Goal: Transaction & Acquisition: Purchase product/service

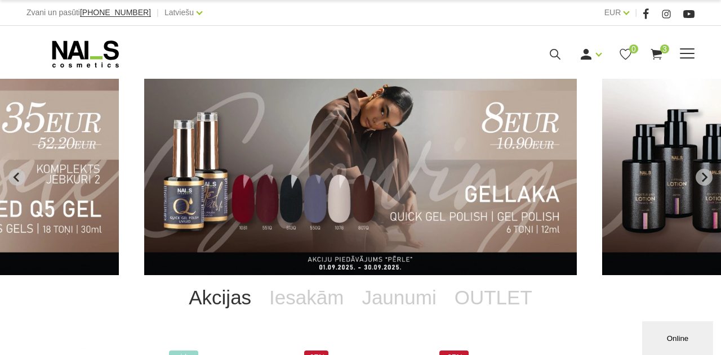
click at [658, 55] on icon at bounding box center [656, 54] width 14 height 14
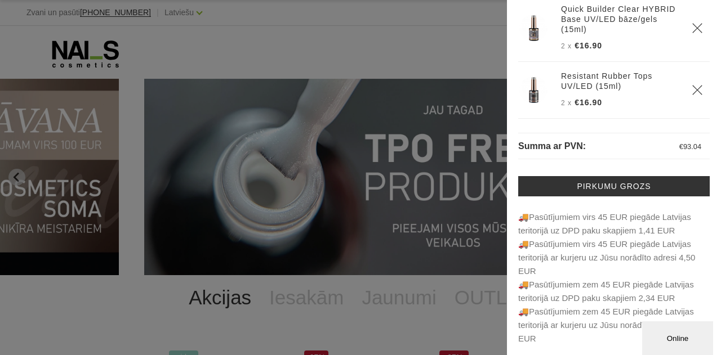
scroll to position [103, 0]
click at [628, 148] on p "Summa ar PVN: € 93.04" at bounding box center [613, 146] width 191 height 26
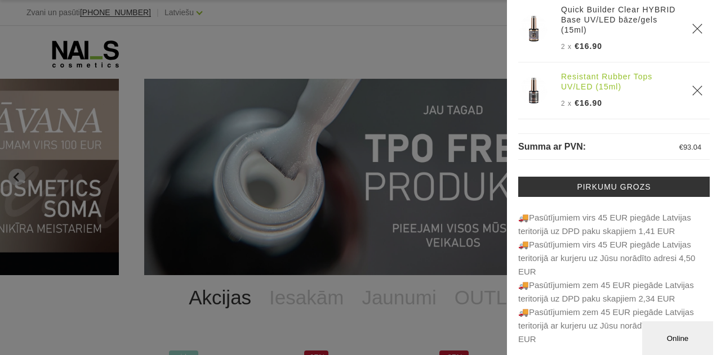
click at [623, 86] on link "Resistant Rubber Tops UV/LED (15ml)" at bounding box center [619, 82] width 117 height 20
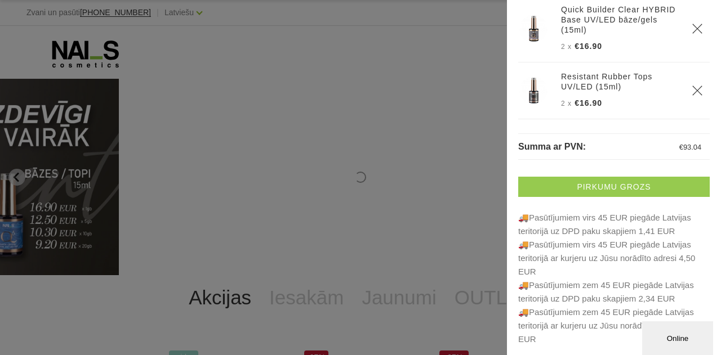
click at [576, 185] on link "Pirkumu grozs" at bounding box center [613, 187] width 191 height 20
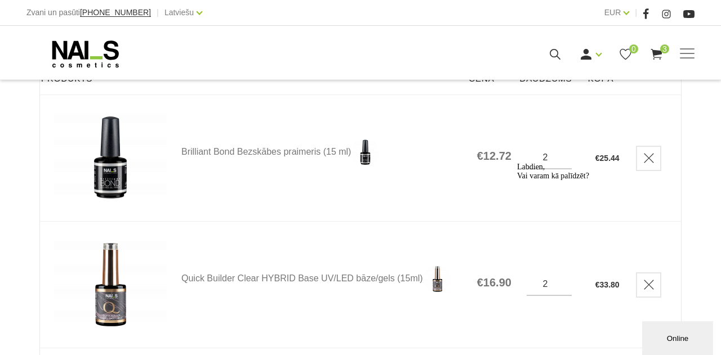
scroll to position [188, 0]
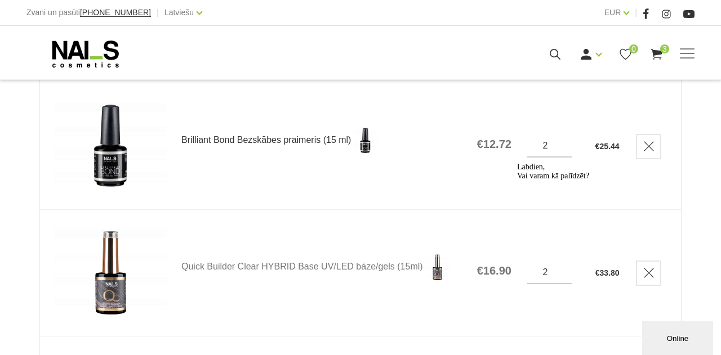
click at [213, 138] on link "Brilliant Bond Bezskābes praimeris (15 ml)" at bounding box center [321, 141] width 280 height 28
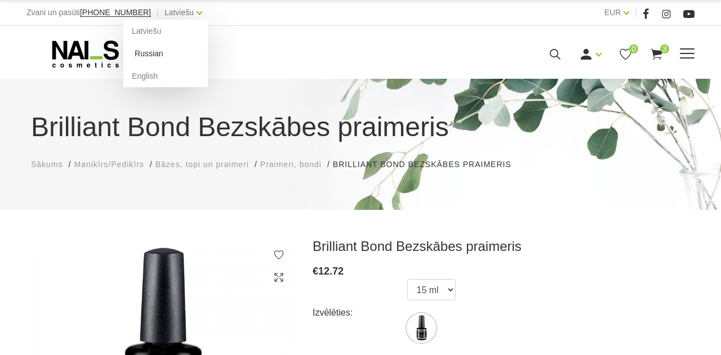
click at [139, 53] on link "Russian" at bounding box center [165, 53] width 84 height 23
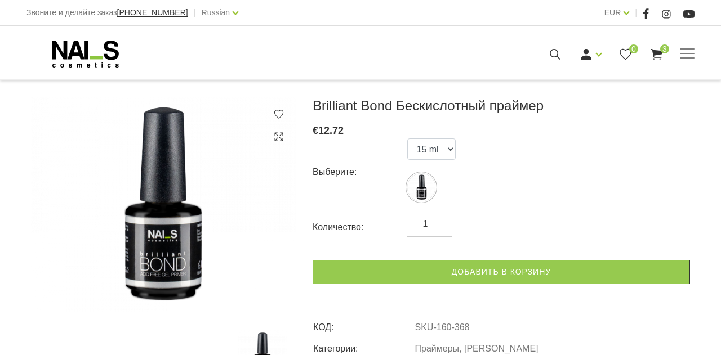
scroll to position [137, 0]
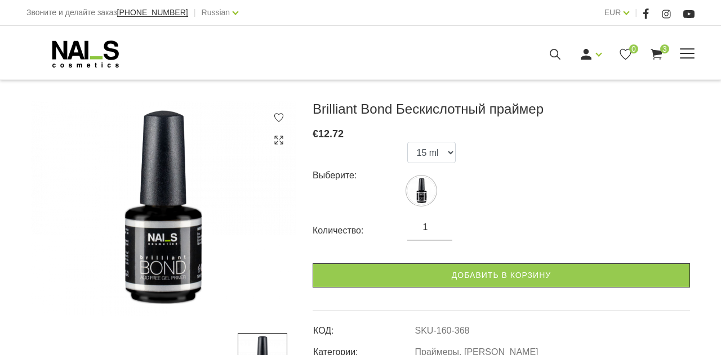
click at [657, 52] on use at bounding box center [656, 54] width 11 height 11
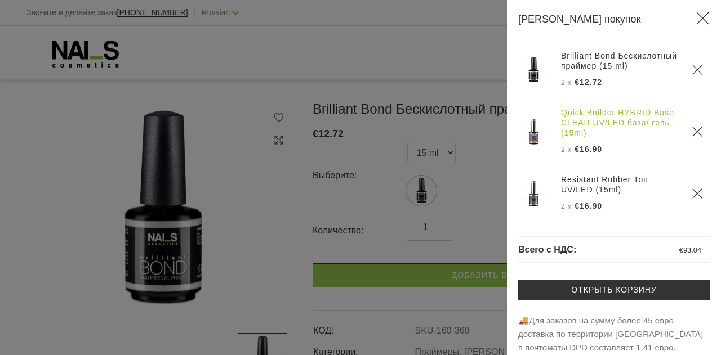
click at [589, 130] on link "Quick Builder HYBRID Base CLEAR UV/LED база/ гепь (15ml)" at bounding box center [619, 123] width 117 height 30
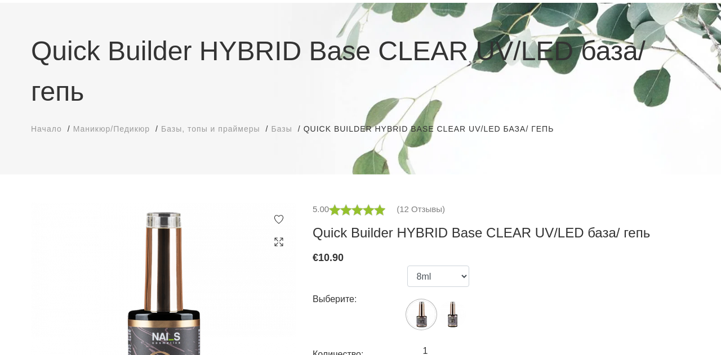
scroll to position [77, 0]
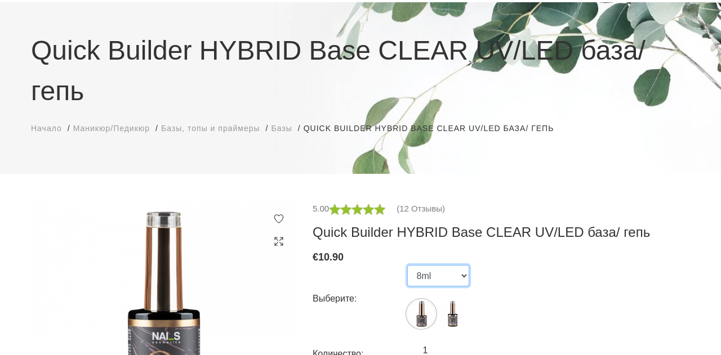
click at [465, 265] on select "8ml 15ml" at bounding box center [438, 275] width 62 height 21
select select "5598"
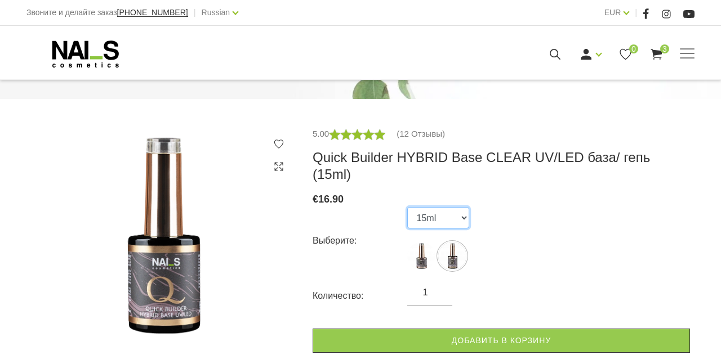
scroll to position [153, 0]
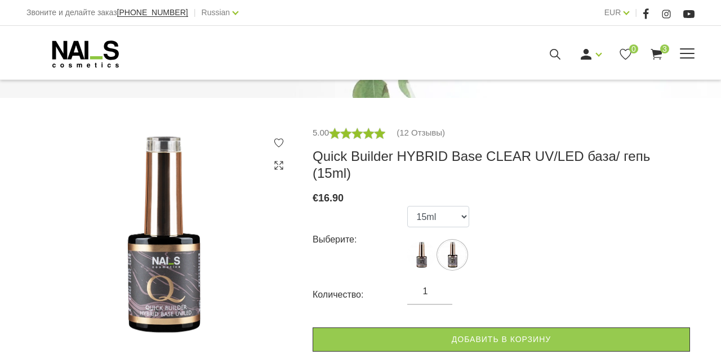
click at [657, 49] on icon at bounding box center [656, 54] width 14 height 14
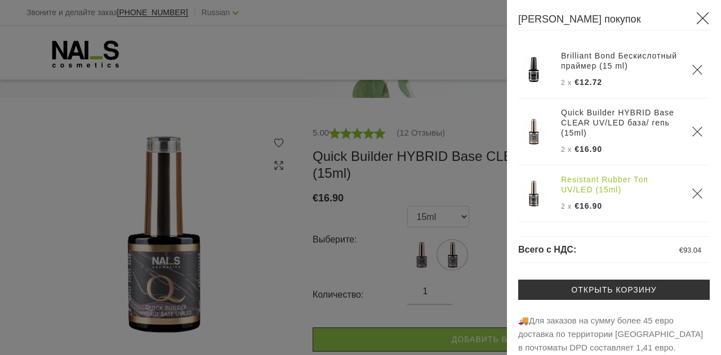
click at [591, 189] on link "Resistant Rubber Топ UV/LED (15ml)" at bounding box center [619, 185] width 117 height 20
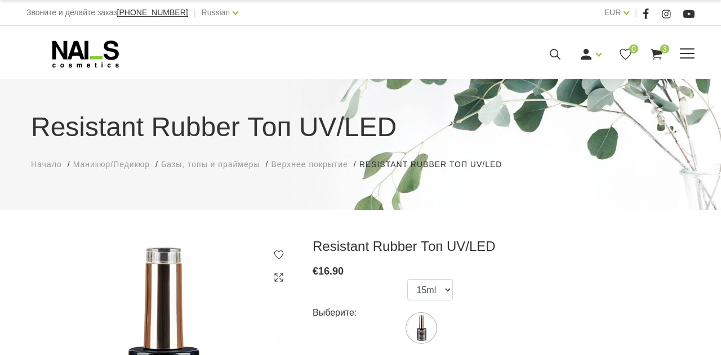
click at [659, 50] on icon at bounding box center [656, 54] width 14 height 14
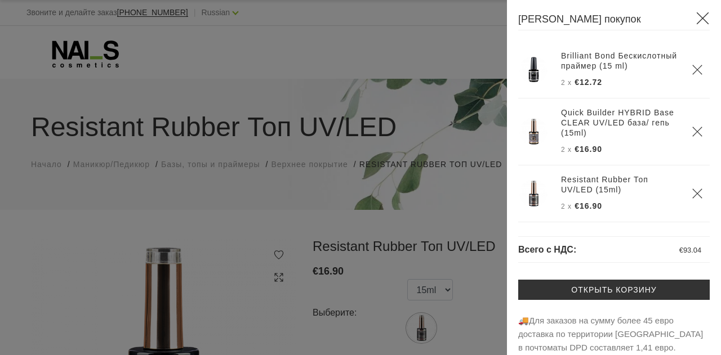
click at [335, 46] on div at bounding box center [360, 177] width 721 height 355
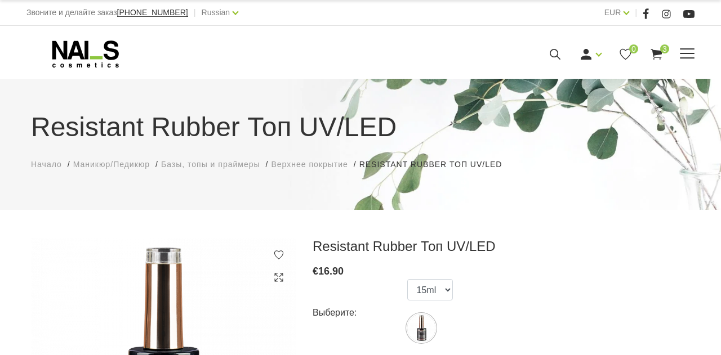
click at [69, 54] on icon at bounding box center [85, 54] width 118 height 28
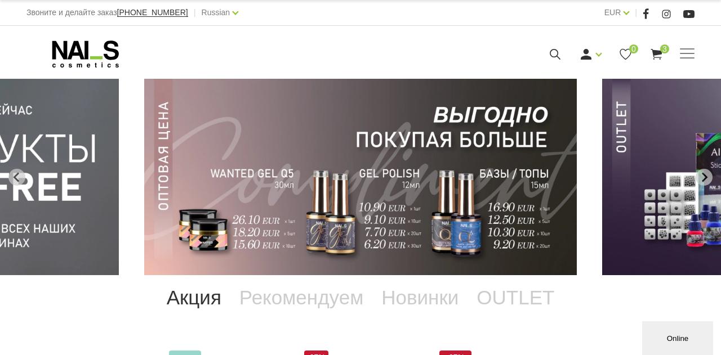
click at [272, 161] on img "9 of 12" at bounding box center [360, 177] width 433 height 197
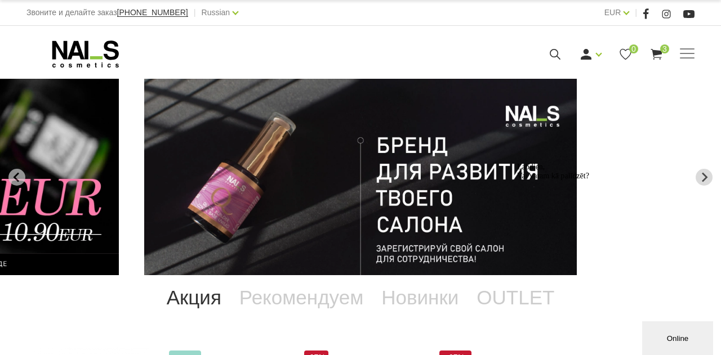
click at [517, 163] on icon "Logrīka uzmanības tvērējs" at bounding box center [517, 163] width 0 height 0
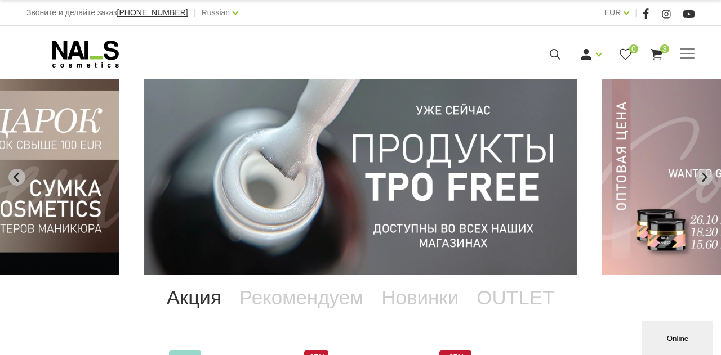
click at [339, 203] on div "NAILS cosmetics - slideshow banner" at bounding box center [360, 177] width 721 height 197
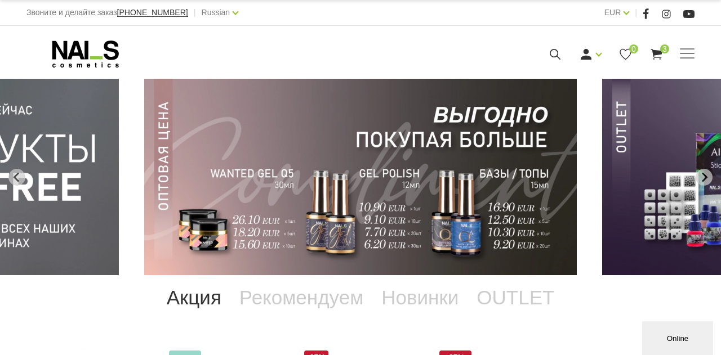
click at [361, 197] on img "9 of 12" at bounding box center [360, 177] width 433 height 197
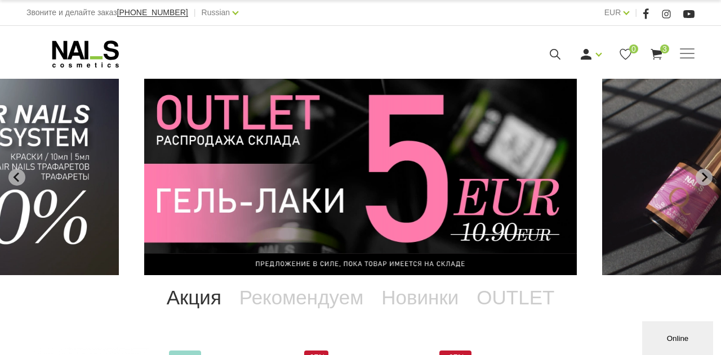
click at [374, 215] on img "11 of 12" at bounding box center [360, 177] width 433 height 197
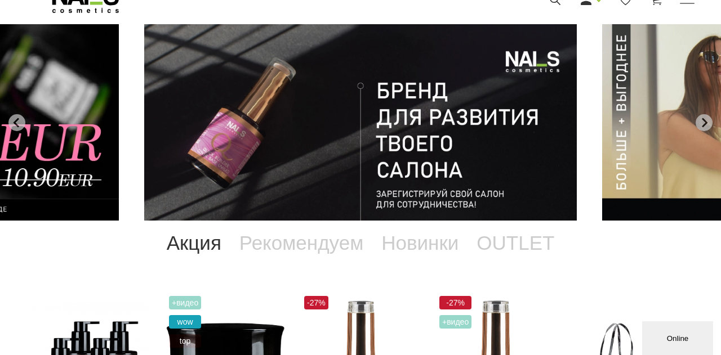
scroll to position [55, 0]
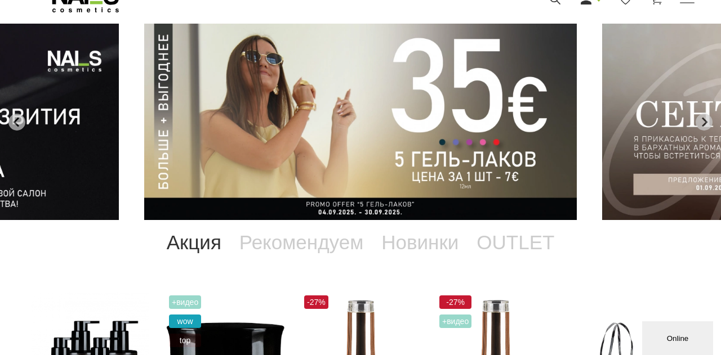
click at [460, 122] on img "1 of 12" at bounding box center [360, 122] width 433 height 197
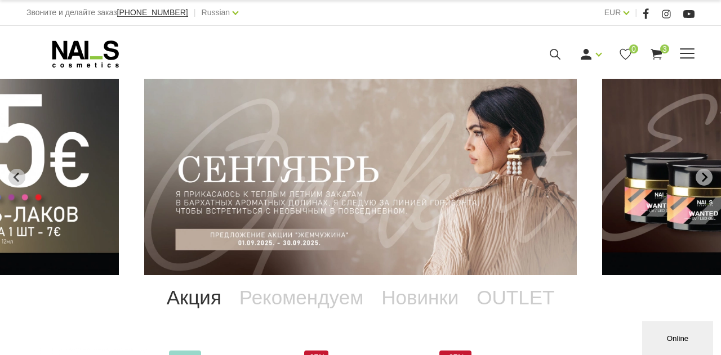
scroll to position [0, 0]
click at [253, 237] on img "2 of 12" at bounding box center [360, 177] width 433 height 197
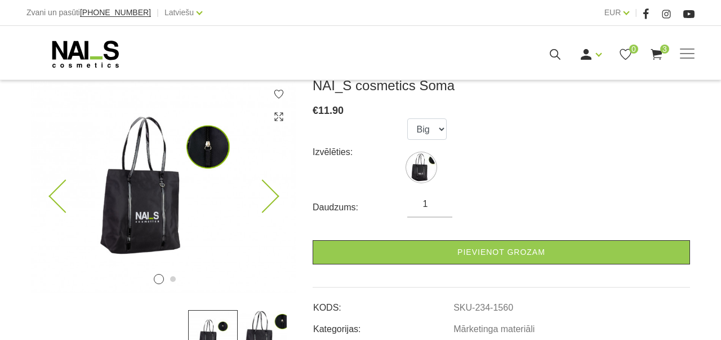
scroll to position [156, 0]
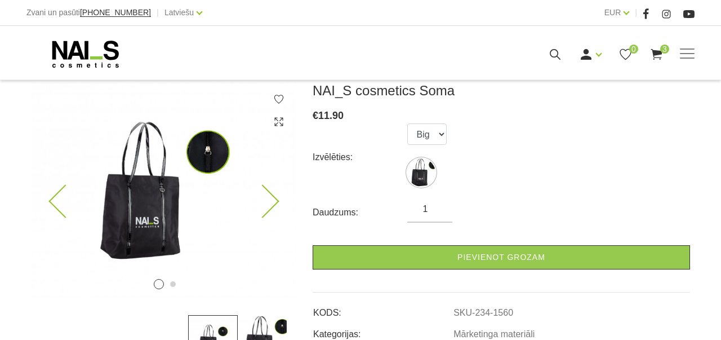
click at [132, 215] on img at bounding box center [163, 190] width 265 height 216
click at [274, 198] on icon at bounding box center [262, 201] width 33 height 33
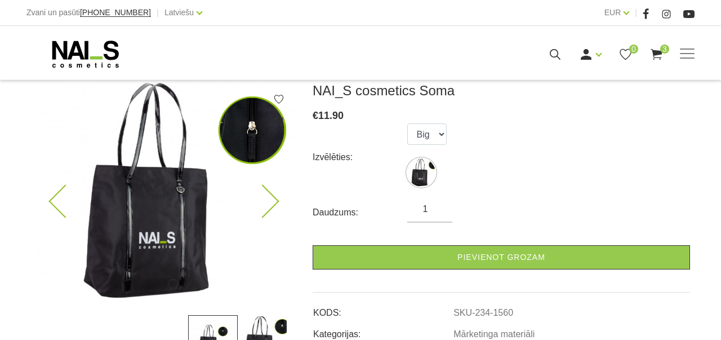
click at [274, 198] on icon at bounding box center [262, 201] width 33 height 33
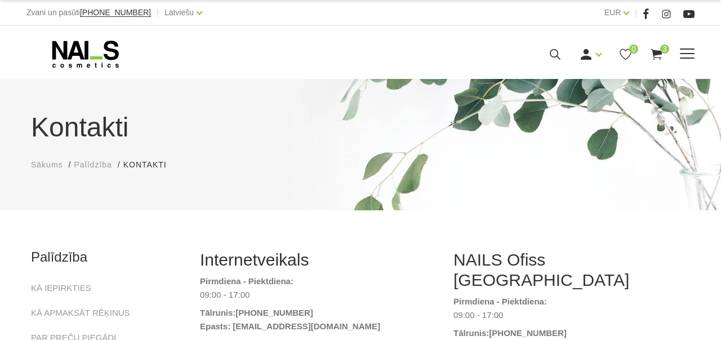
click at [66, 56] on use at bounding box center [85, 54] width 66 height 27
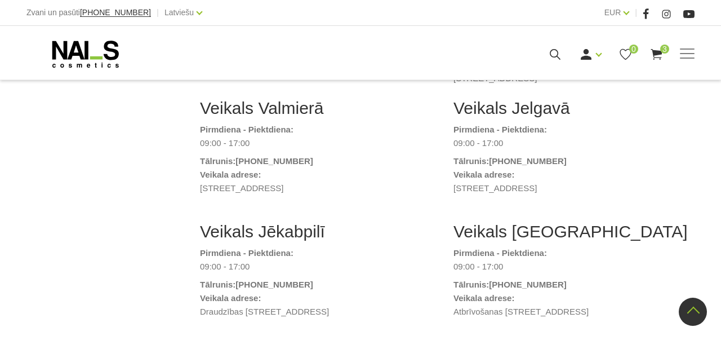
scroll to position [340, 0]
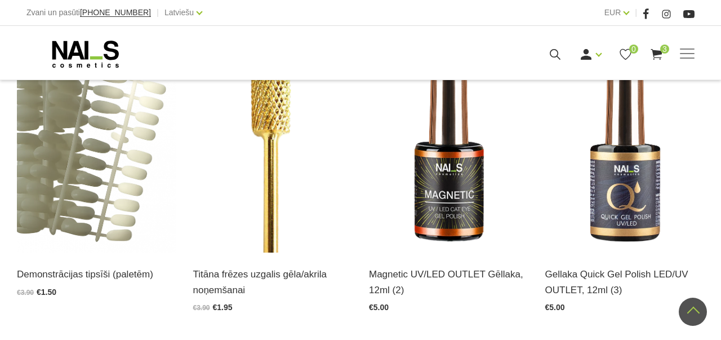
scroll to position [260, 0]
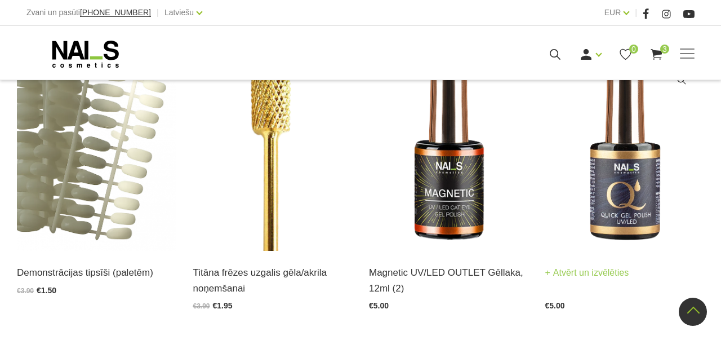
click at [634, 181] on img at bounding box center [624, 141] width 159 height 219
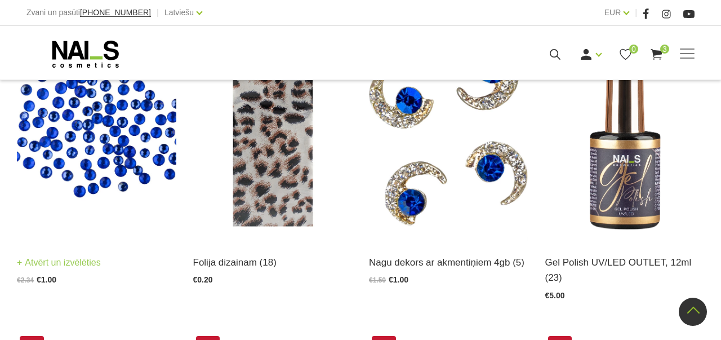
scroll to position [893, 0]
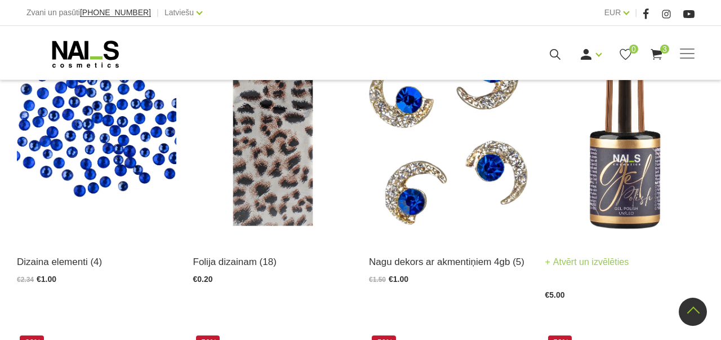
click at [630, 182] on img at bounding box center [624, 130] width 159 height 219
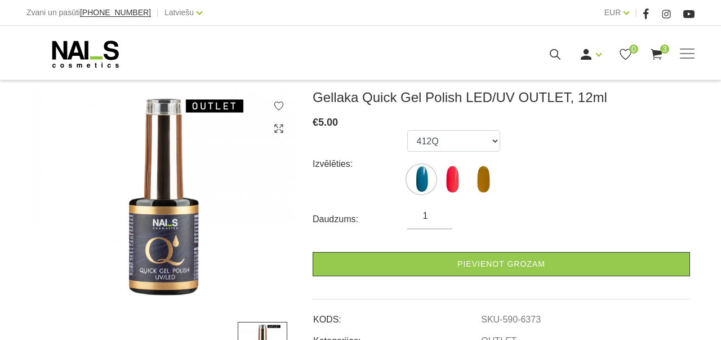
scroll to position [140, 0]
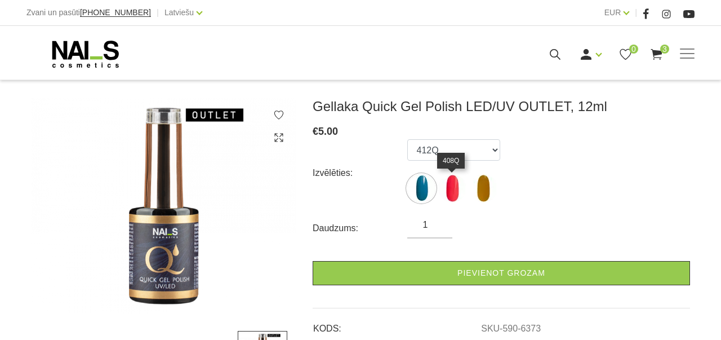
click at [452, 185] on img at bounding box center [452, 188] width 28 height 28
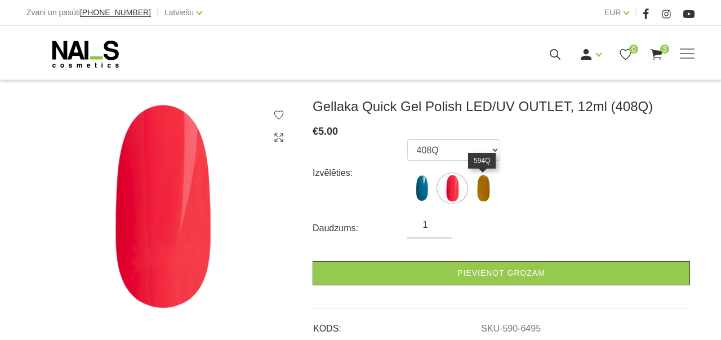
click at [481, 187] on img at bounding box center [483, 188] width 28 height 28
select select "6496"
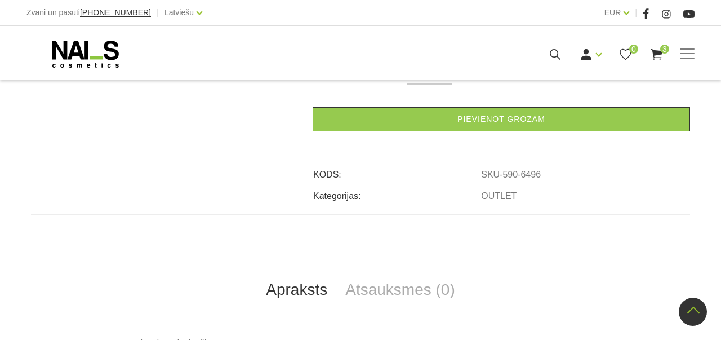
scroll to position [295, 0]
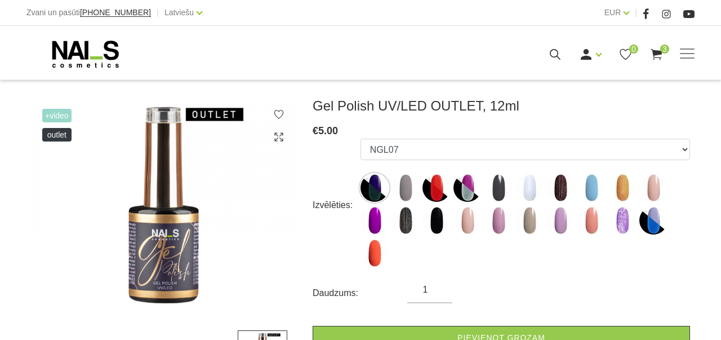
scroll to position [141, 0]
click at [621, 223] on img at bounding box center [622, 220] width 28 height 28
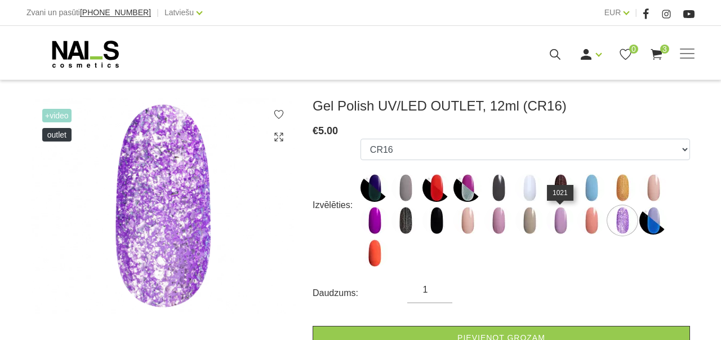
click at [560, 222] on img at bounding box center [560, 220] width 28 height 28
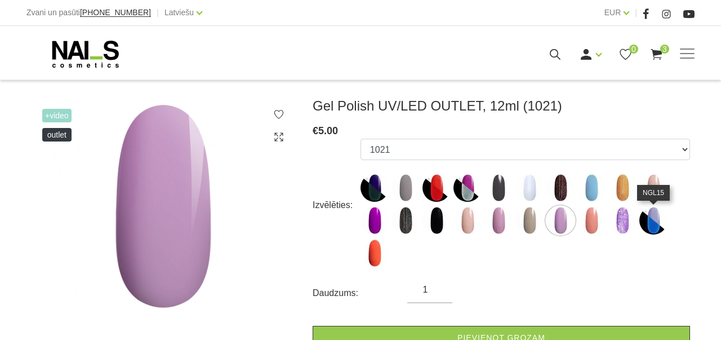
click at [653, 222] on img at bounding box center [653, 220] width 28 height 28
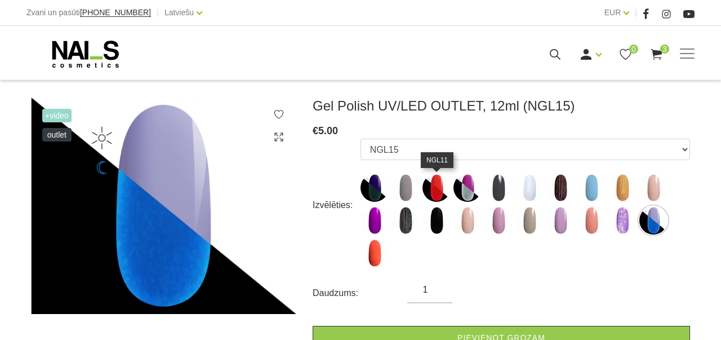
click at [433, 197] on img at bounding box center [436, 187] width 28 height 28
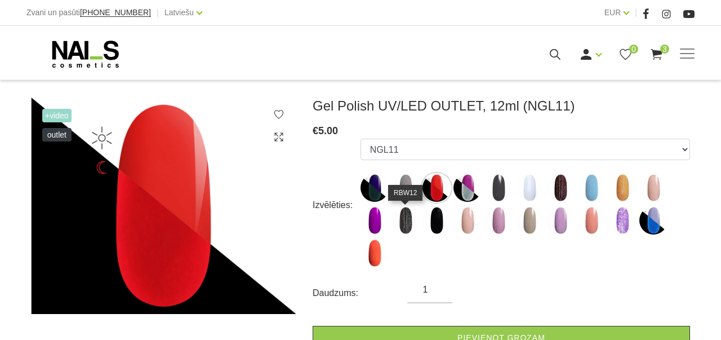
click at [403, 222] on img at bounding box center [405, 220] width 28 height 28
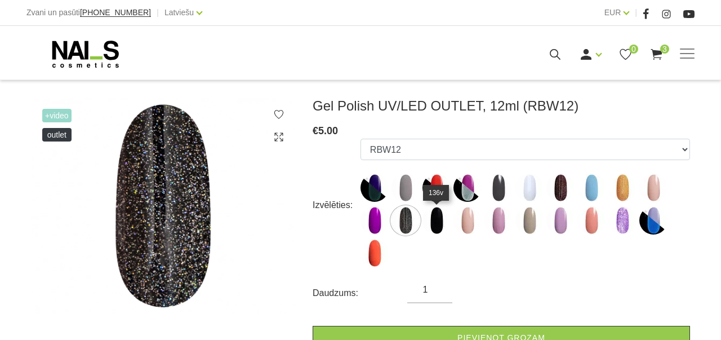
click at [439, 222] on img at bounding box center [436, 220] width 28 height 28
select select "6475"
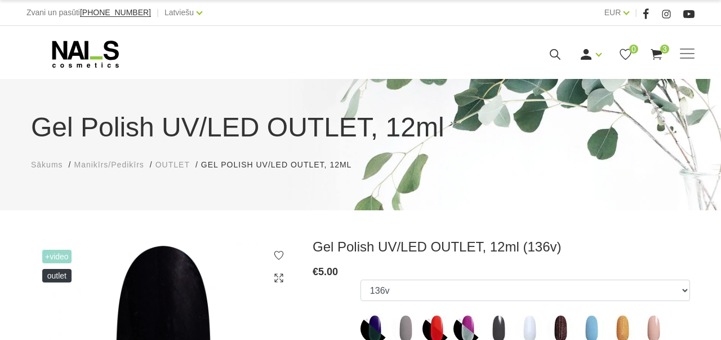
scroll to position [0, 0]
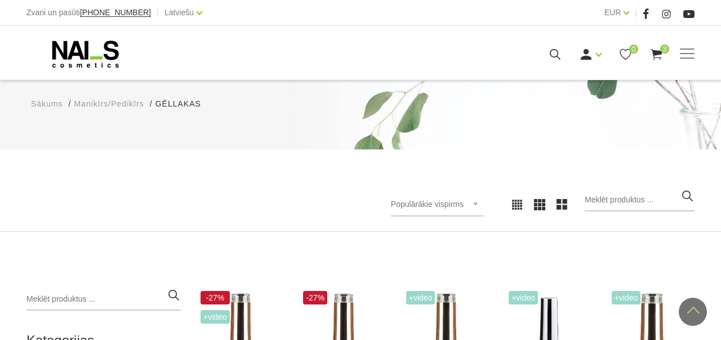
scroll to position [32, 0]
